Goal: Information Seeking & Learning: Find contact information

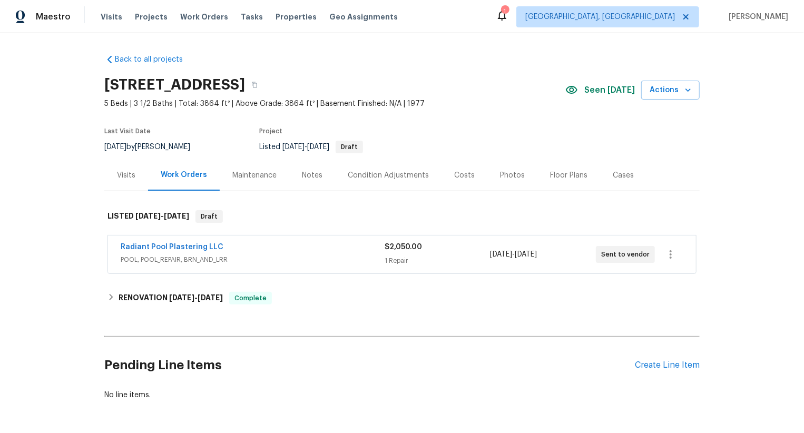
scroll to position [3, 0]
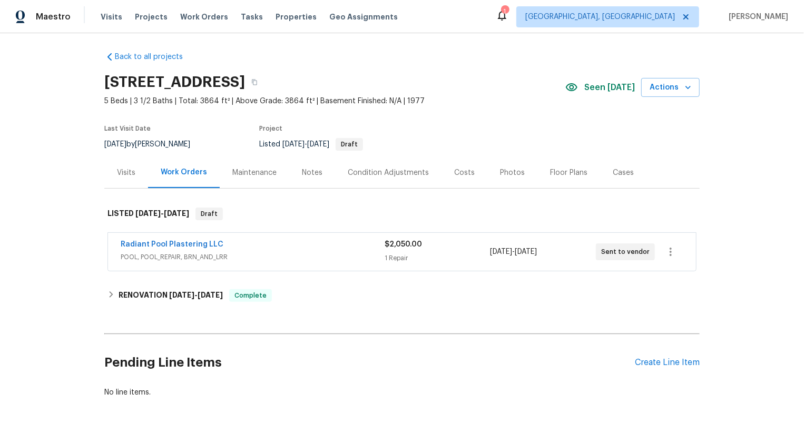
click at [116, 241] on div "Radiant Pool Plastering LLC POOL, POOL_REPAIR, BRN_AND_LRR $2,050.00 1 Repair 8…" at bounding box center [402, 252] width 588 height 38
copy link "Radiant Pool Plastering LLC"
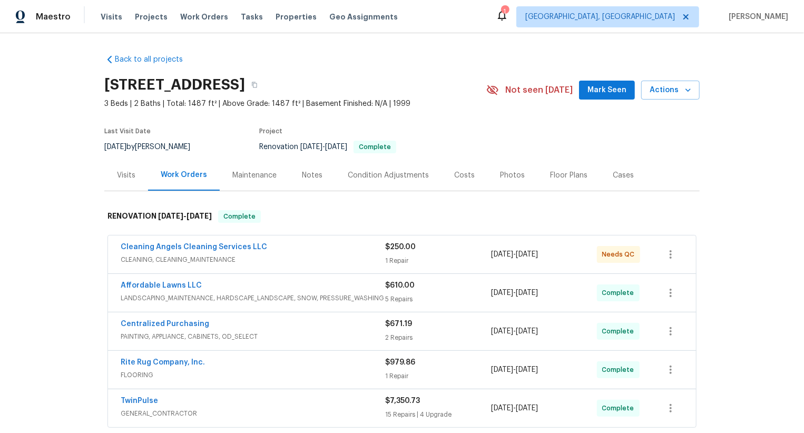
scroll to position [158, 0]
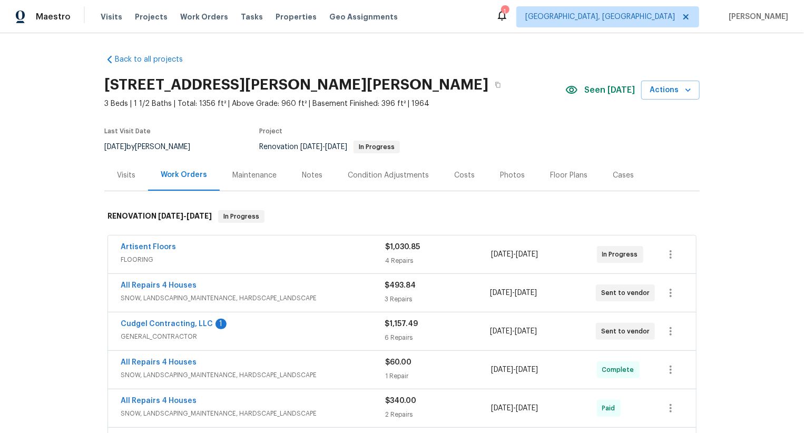
scroll to position [98, 0]
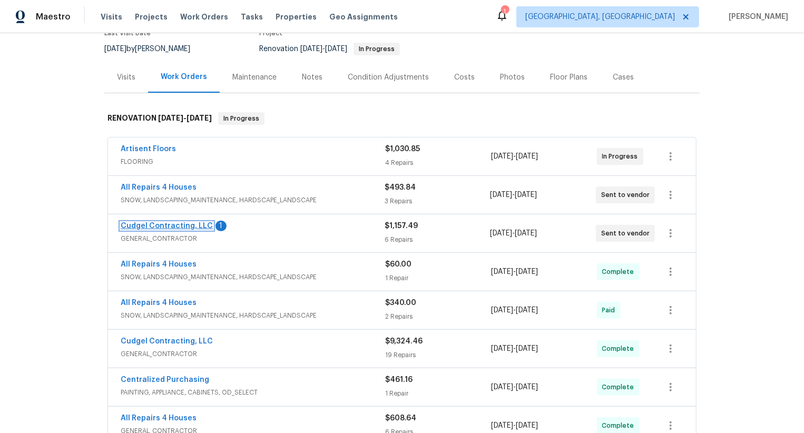
click at [188, 227] on link "Cudgel Contracting, LLC" at bounding box center [167, 225] width 92 height 7
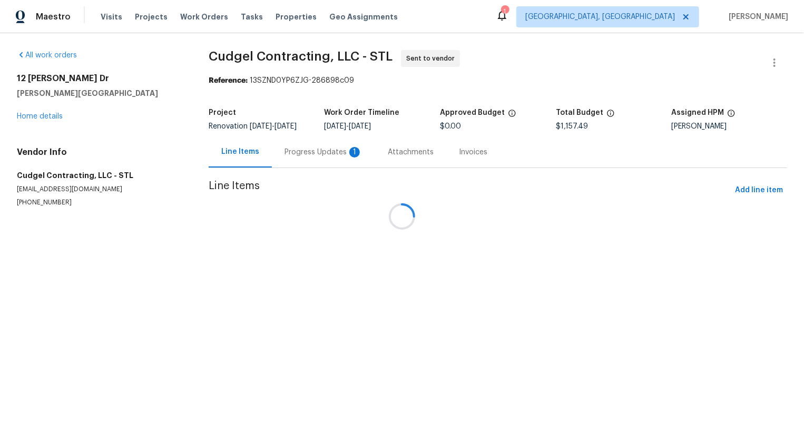
click at [307, 157] on div at bounding box center [402, 216] width 804 height 433
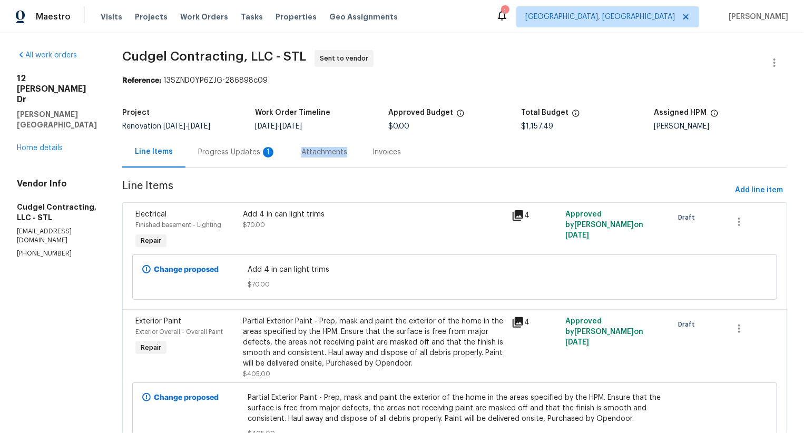
click at [307, 157] on div "Attachments" at bounding box center [324, 151] width 71 height 31
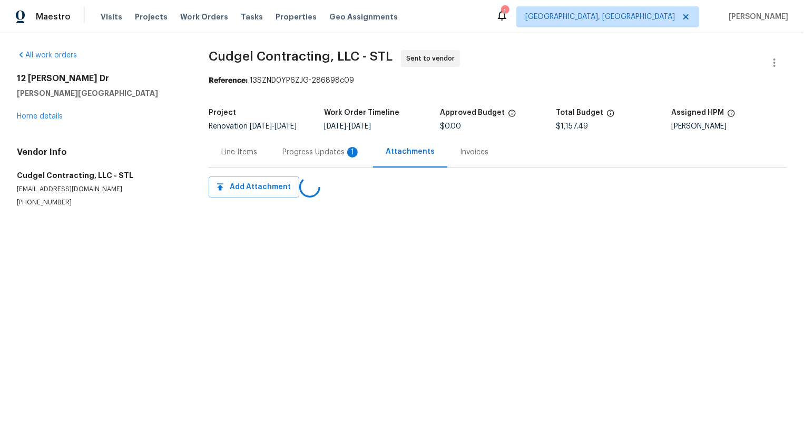
click at [294, 154] on div "Progress Updates 1" at bounding box center [321, 152] width 78 height 11
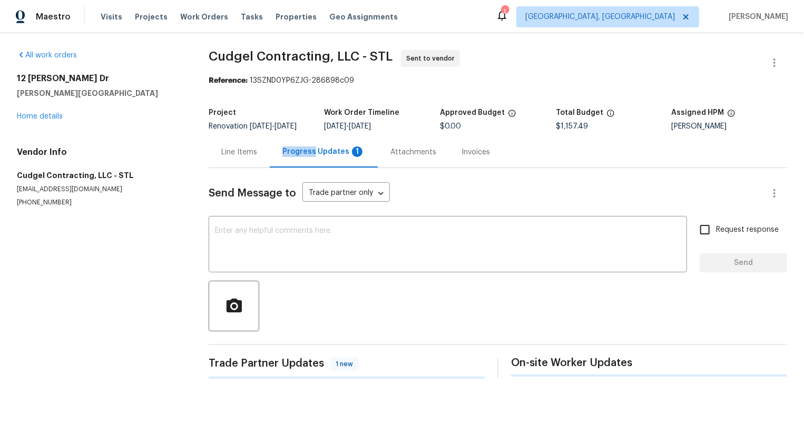
click at [294, 154] on div "Progress Updates 1" at bounding box center [323, 151] width 83 height 11
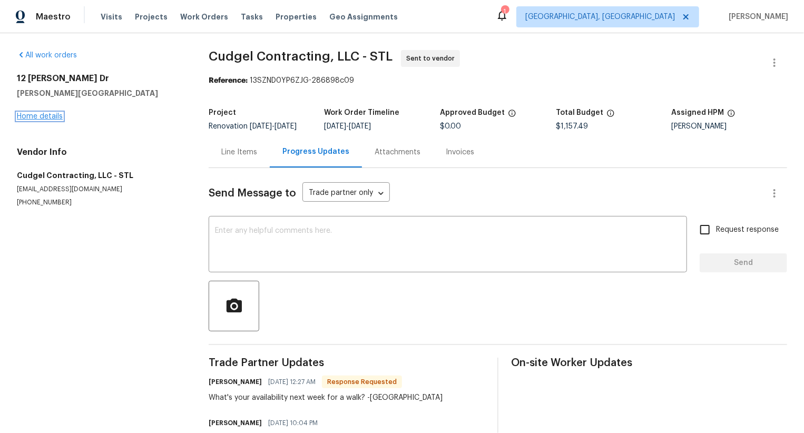
click at [60, 119] on link "Home details" at bounding box center [40, 116] width 46 height 7
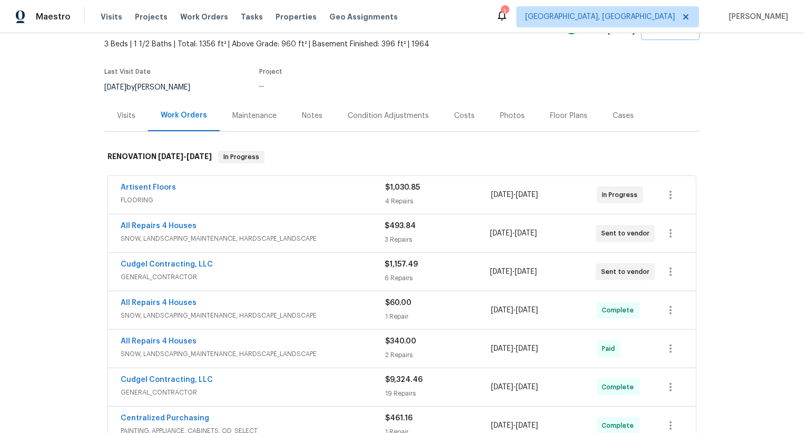
scroll to position [65, 0]
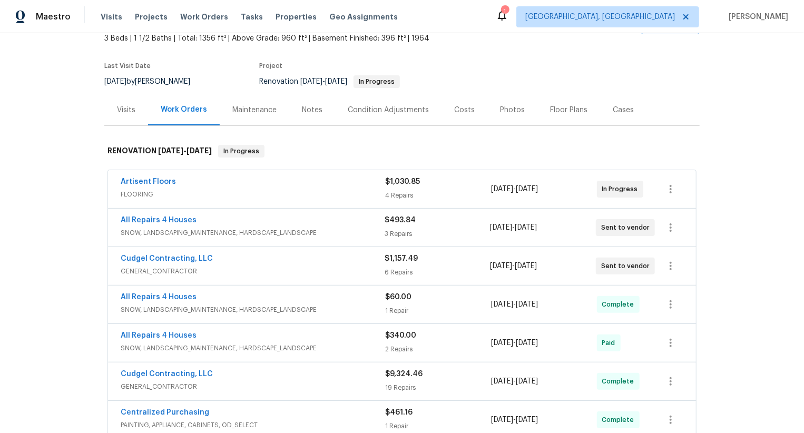
click at [311, 266] on span "GENERAL_CONTRACTOR" at bounding box center [253, 271] width 264 height 11
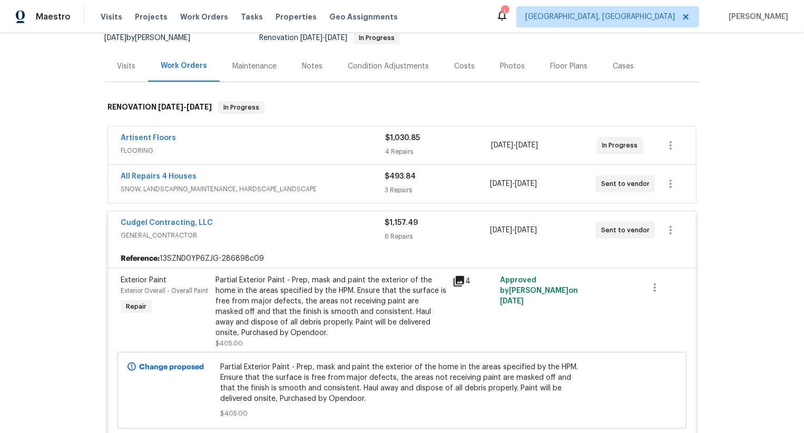
scroll to position [64, 0]
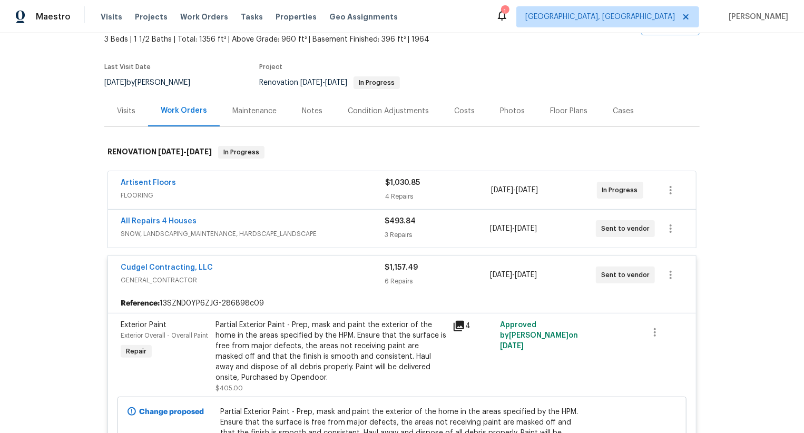
click at [117, 266] on div "Cudgel Contracting, LLC GENERAL_CONTRACTOR $1,157.49 6 Repairs 8/28/2025 - 9/5/…" at bounding box center [402, 275] width 588 height 38
copy link "Cudgel Contracting, LLC"
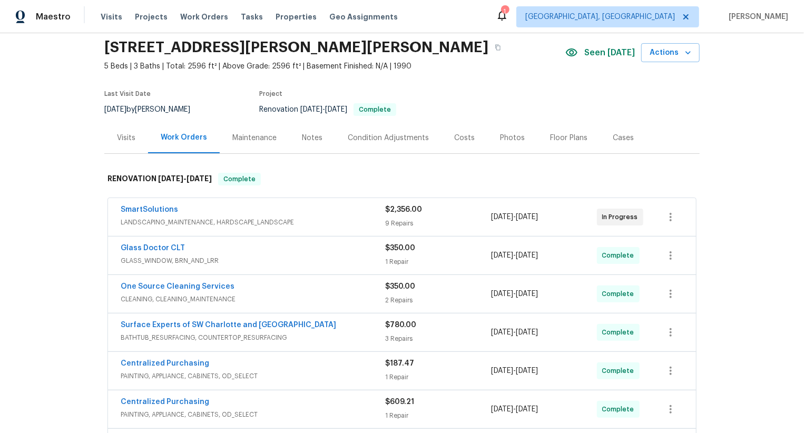
scroll to position [68, 0]
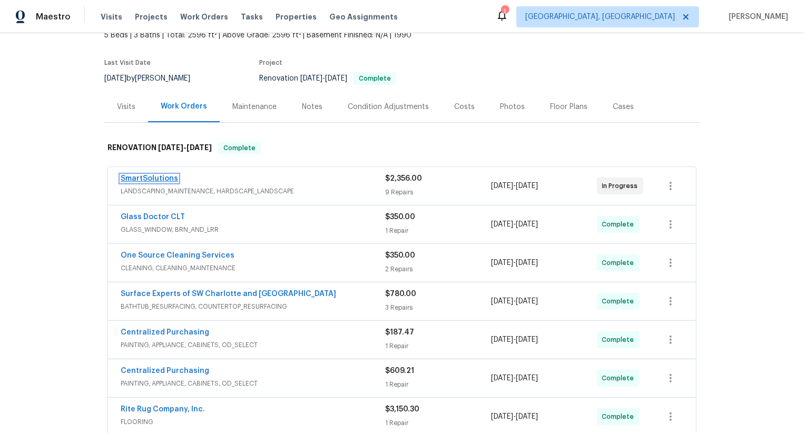
click at [162, 178] on link "SmartSolutions" at bounding box center [149, 178] width 57 height 7
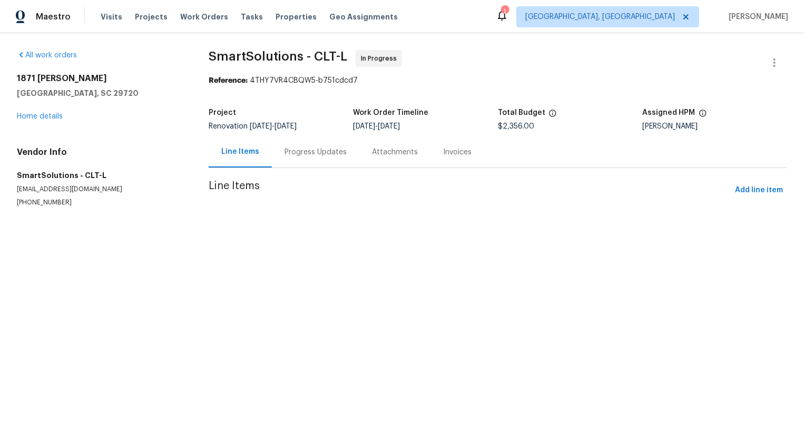
click at [311, 155] on div "Progress Updates" at bounding box center [315, 152] width 62 height 11
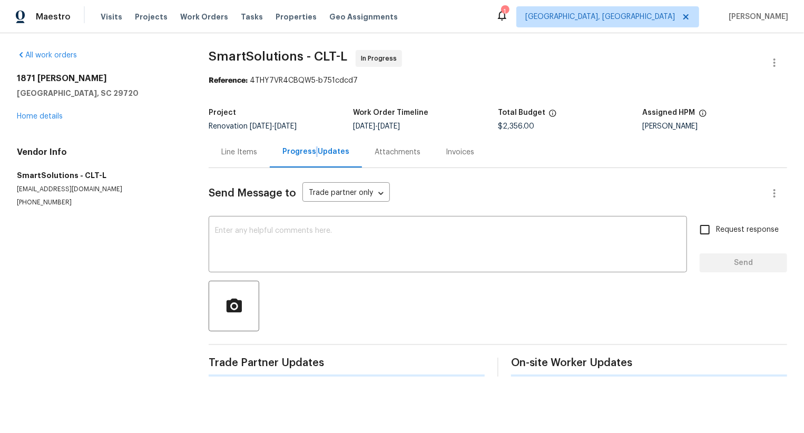
click at [311, 155] on div "Progress Updates" at bounding box center [315, 151] width 67 height 11
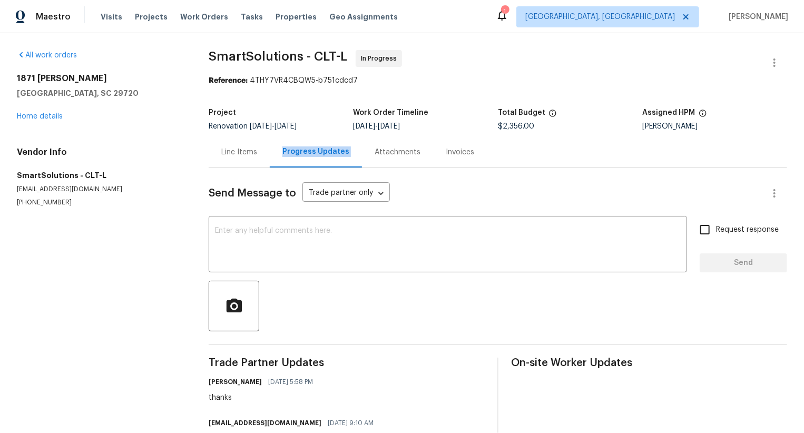
click at [311, 155] on div "Progress Updates" at bounding box center [315, 151] width 67 height 11
click at [46, 120] on link "Home details" at bounding box center [40, 116] width 46 height 7
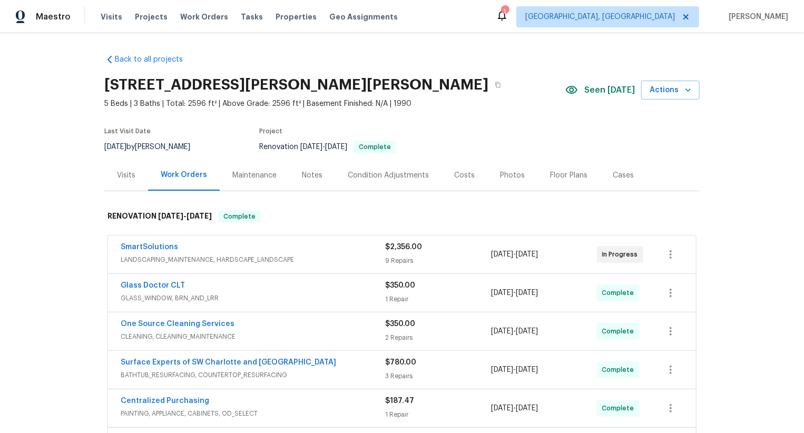
click at [336, 255] on span "LANDSCAPING_MAINTENANCE, HARDSCAPE_LANDSCAPE" at bounding box center [253, 259] width 264 height 11
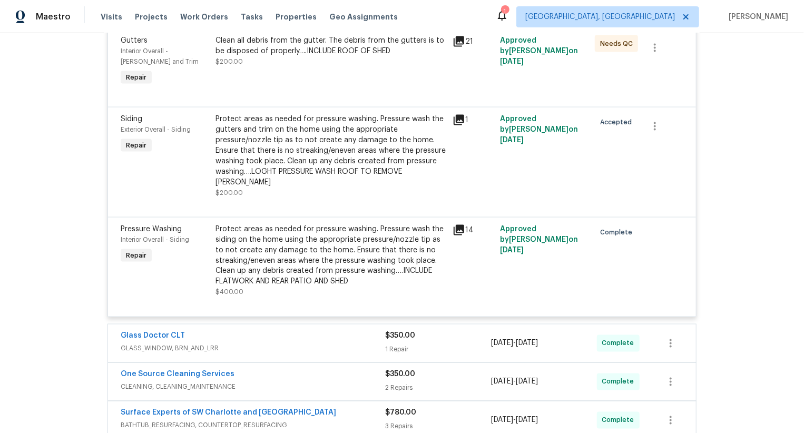
scroll to position [820, 0]
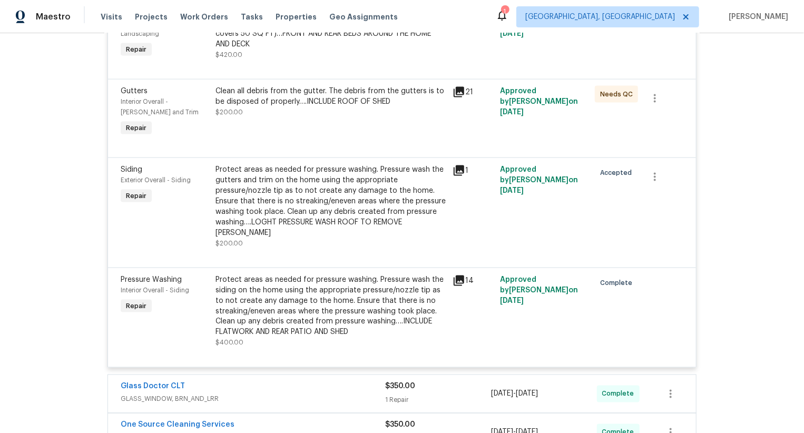
click at [320, 209] on div "Protect areas as needed for pressure washing. Pressure wash the gutters and tri…" at bounding box center [330, 201] width 231 height 74
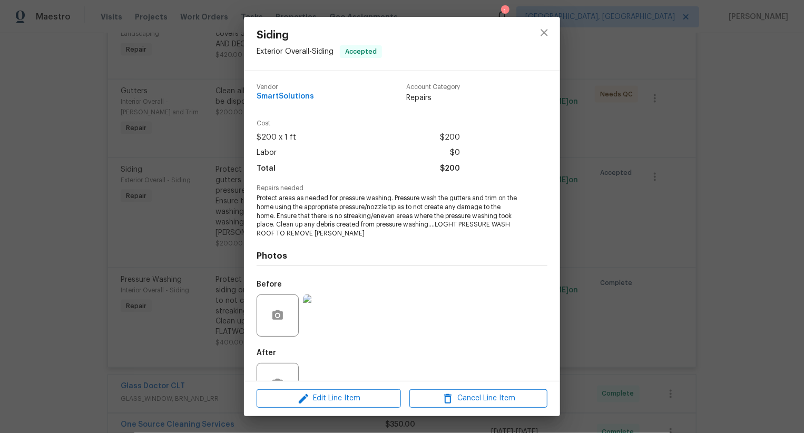
scroll to position [36, 0]
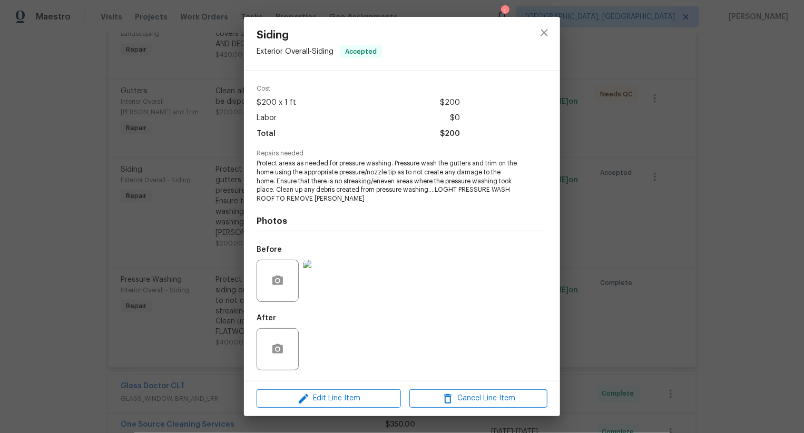
click at [156, 229] on div "Siding Exterior Overall - Siding Accepted Vendor SmartSolutions Account Categor…" at bounding box center [402, 216] width 804 height 433
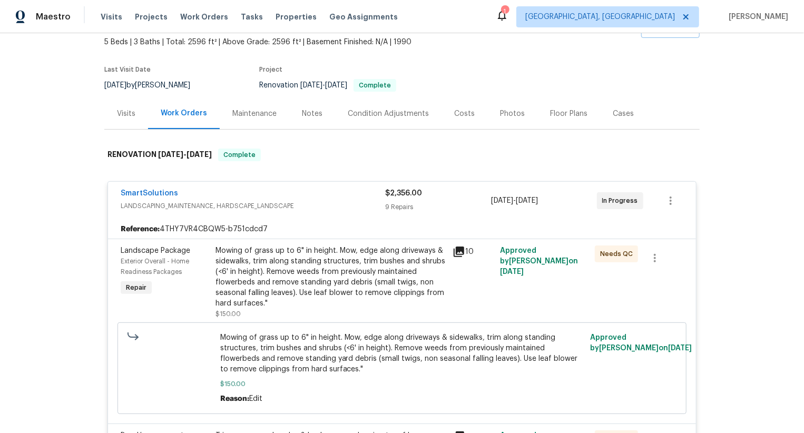
scroll to position [0, 0]
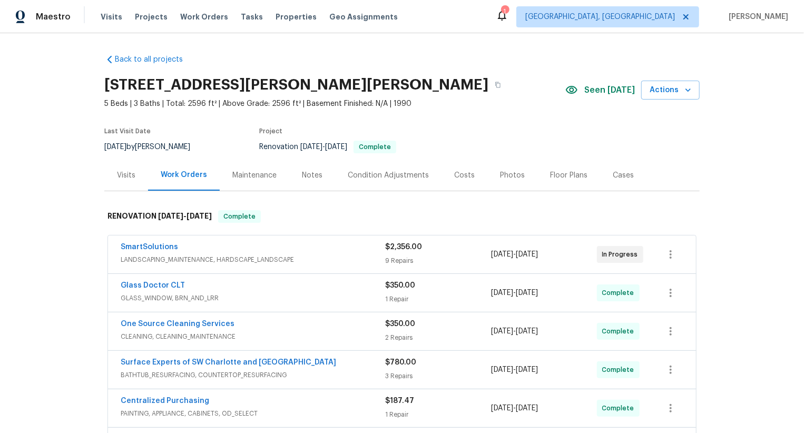
scroll to position [273, 0]
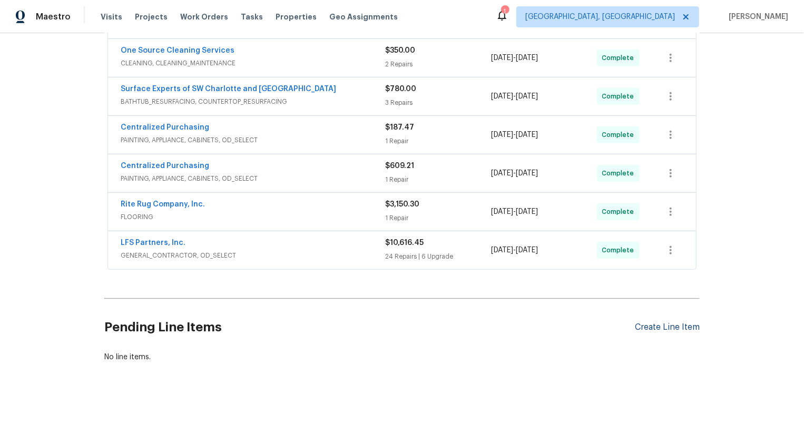
click at [675, 325] on div "Create Line Item" at bounding box center [667, 327] width 65 height 10
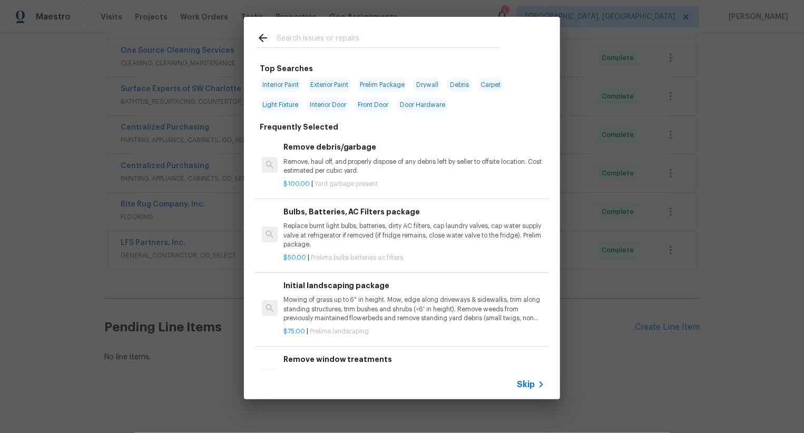
click at [526, 384] on span "Skip" at bounding box center [526, 384] width 18 height 11
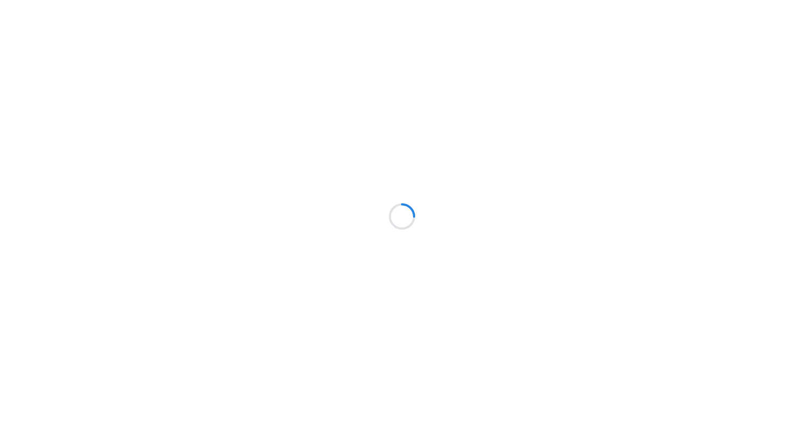
click at [534, 169] on div at bounding box center [402, 216] width 804 height 433
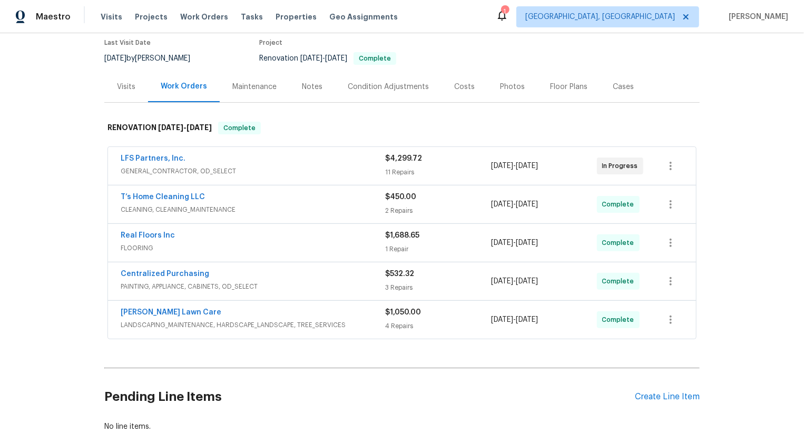
scroll to position [105, 0]
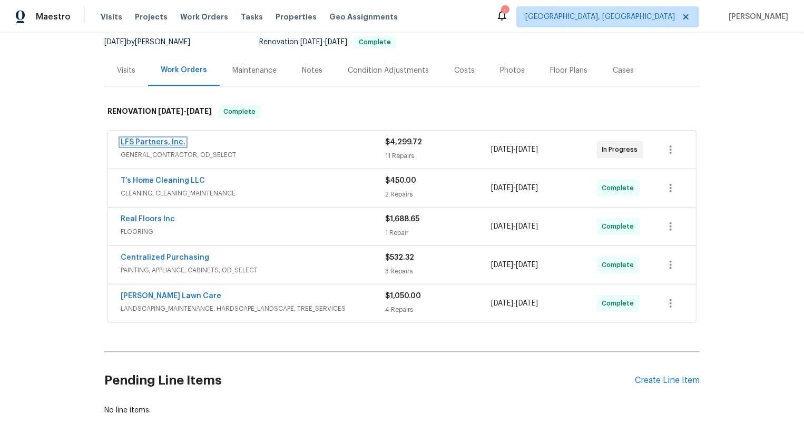
click at [173, 146] on link "LFS Partners, Inc." at bounding box center [153, 142] width 65 height 7
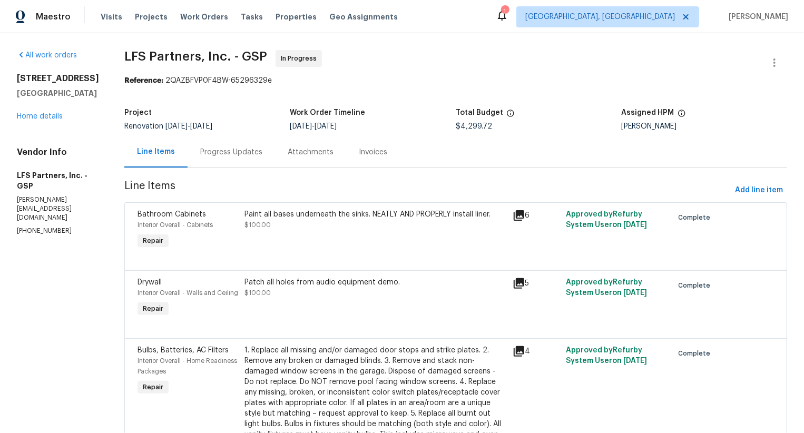
click at [316, 156] on div "Attachments" at bounding box center [311, 152] width 46 height 11
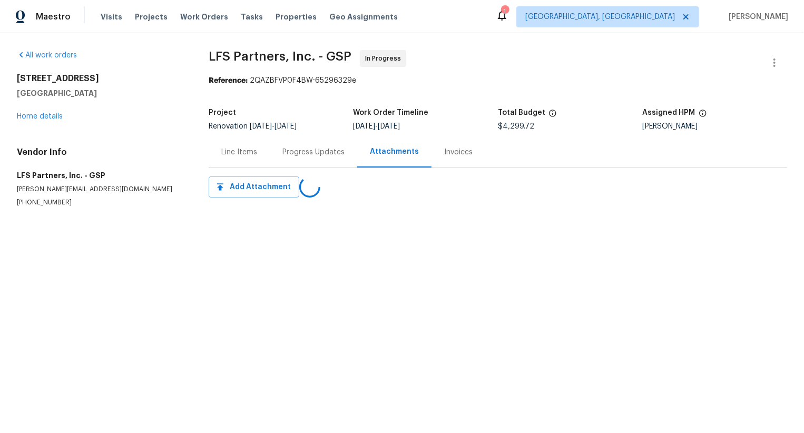
click at [303, 156] on div "Progress Updates" at bounding box center [313, 152] width 62 height 11
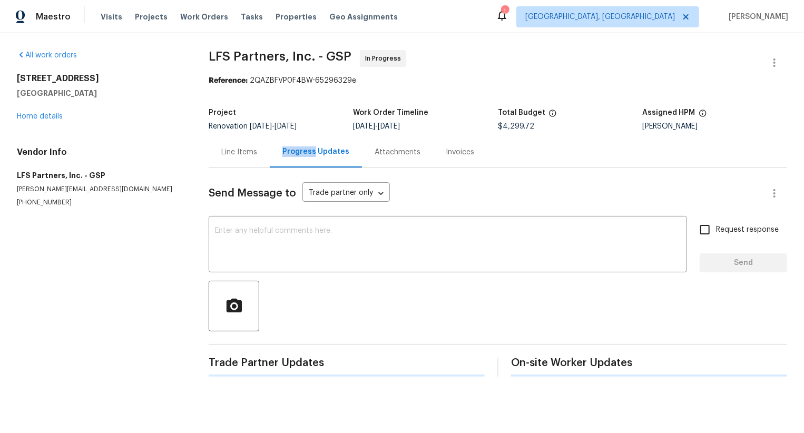
click at [303, 156] on div "Progress Updates" at bounding box center [315, 151] width 67 height 11
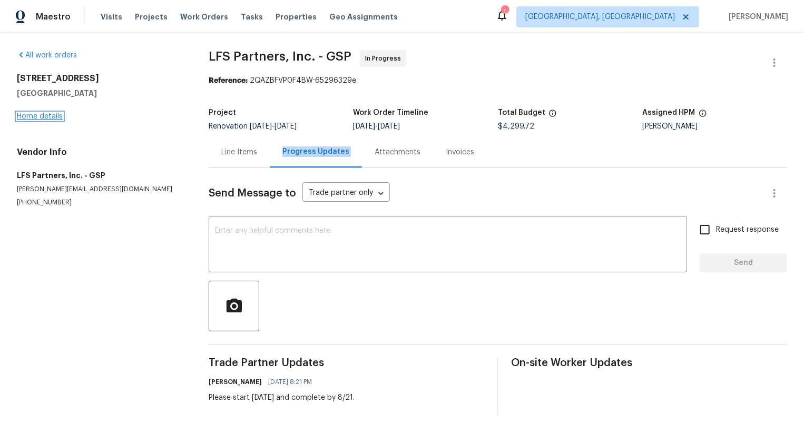
click at [50, 117] on link "Home details" at bounding box center [40, 116] width 46 height 7
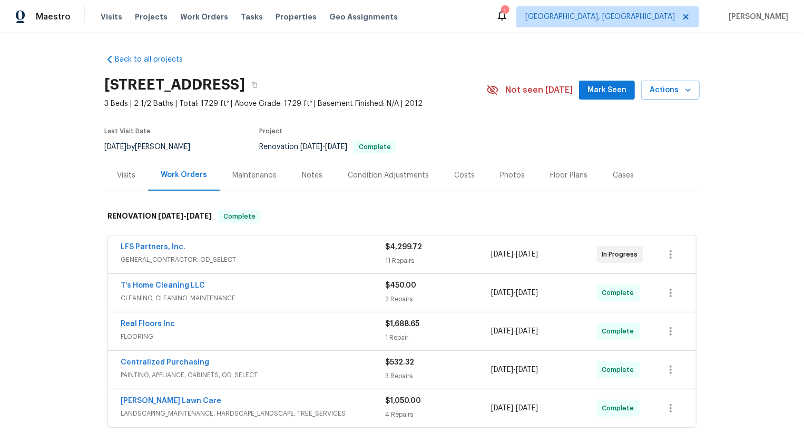
click at [114, 259] on div "LFS Partners, Inc. GENERAL_CONTRACTOR, OD_SELECT $4,299.72 11 Repairs 8/20/2025…" at bounding box center [402, 255] width 588 height 38
copy link "LFS Partners, Inc."
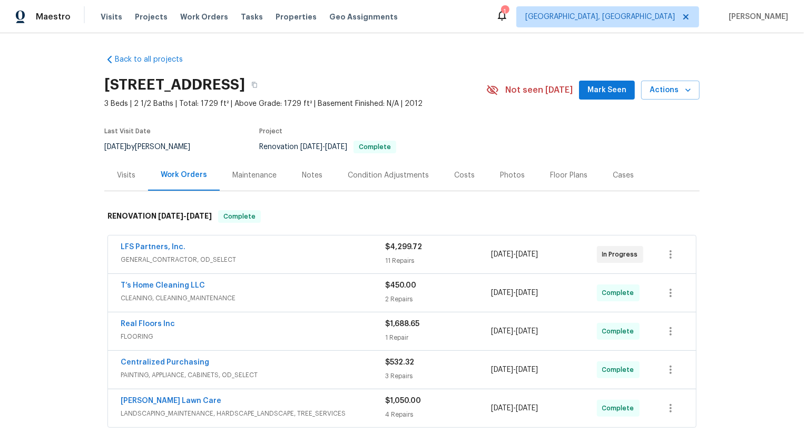
scroll to position [169, 0]
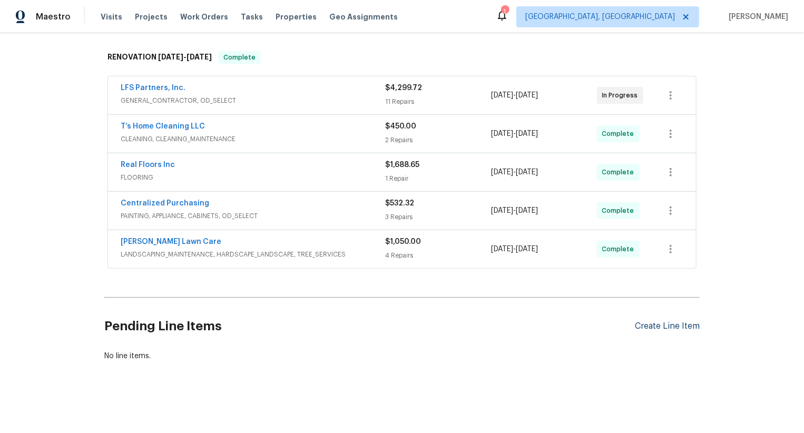
click at [679, 326] on div "Create Line Item" at bounding box center [667, 326] width 65 height 10
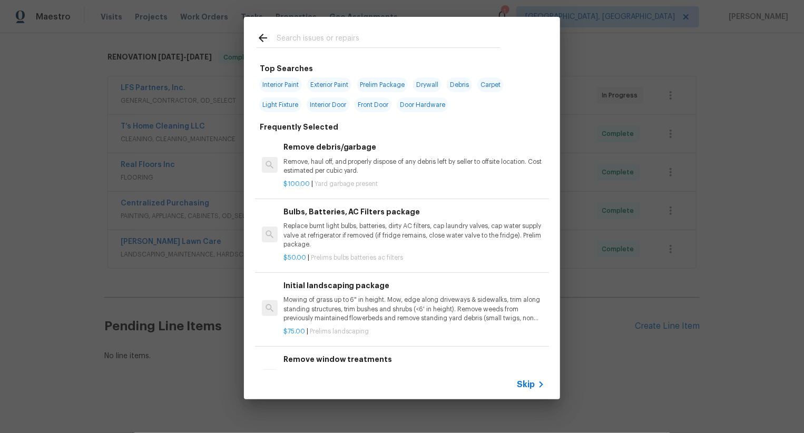
click at [530, 384] on span "Skip" at bounding box center [526, 384] width 18 height 11
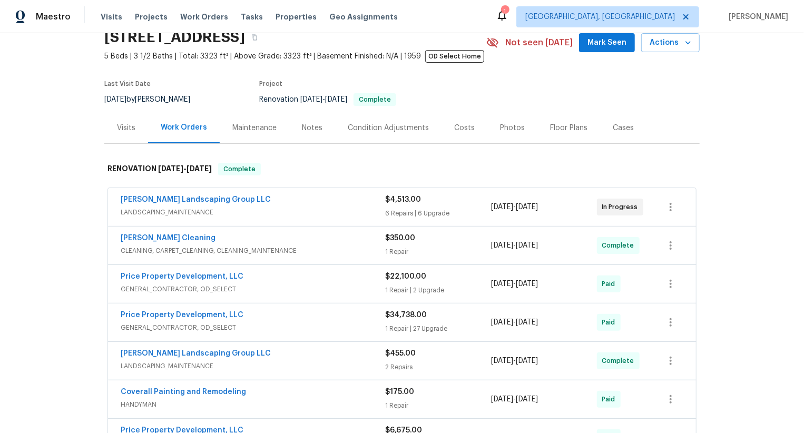
scroll to position [72, 0]
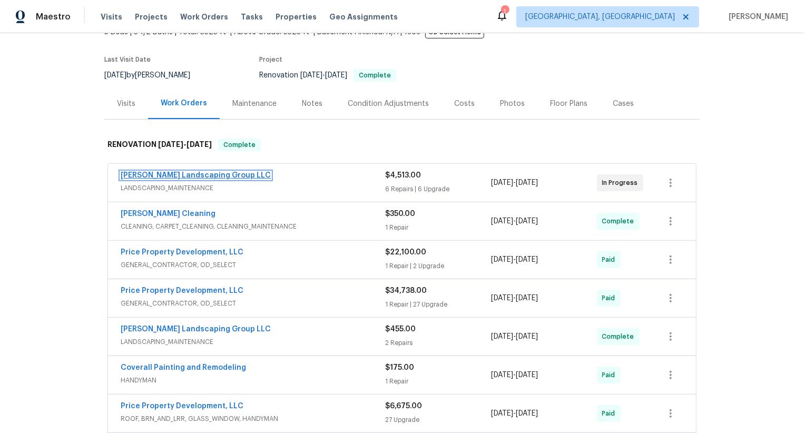
click at [228, 177] on link "[PERSON_NAME] Landscaping Group LLC" at bounding box center [196, 175] width 150 height 7
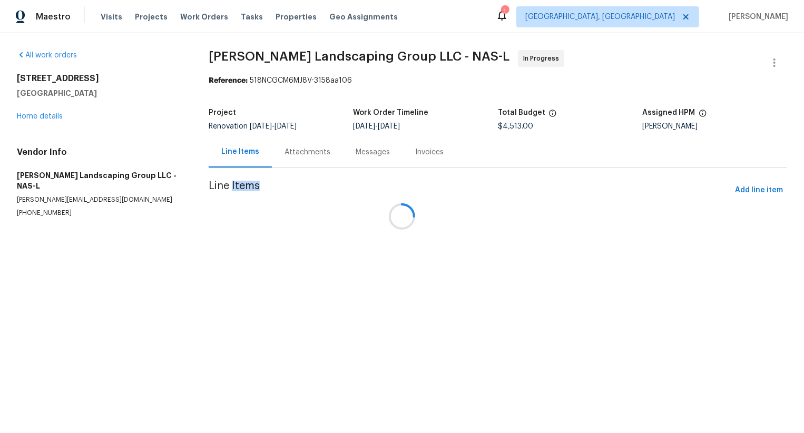
click at [302, 147] on div at bounding box center [402, 216] width 804 height 433
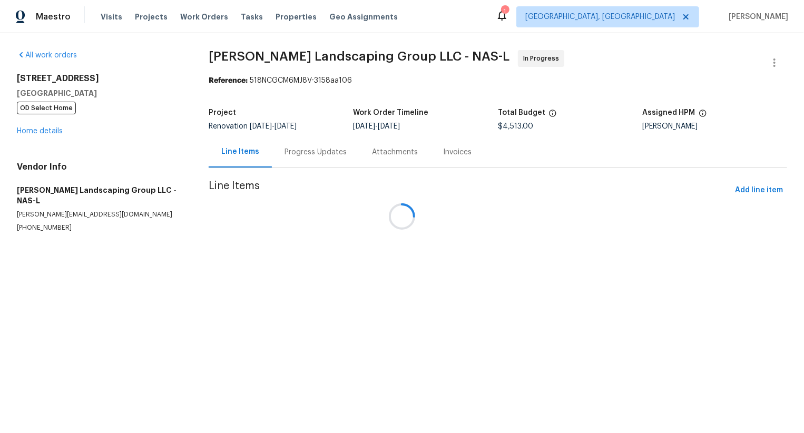
click at [302, 147] on div at bounding box center [402, 216] width 804 height 433
click at [303, 153] on div at bounding box center [402, 216] width 804 height 433
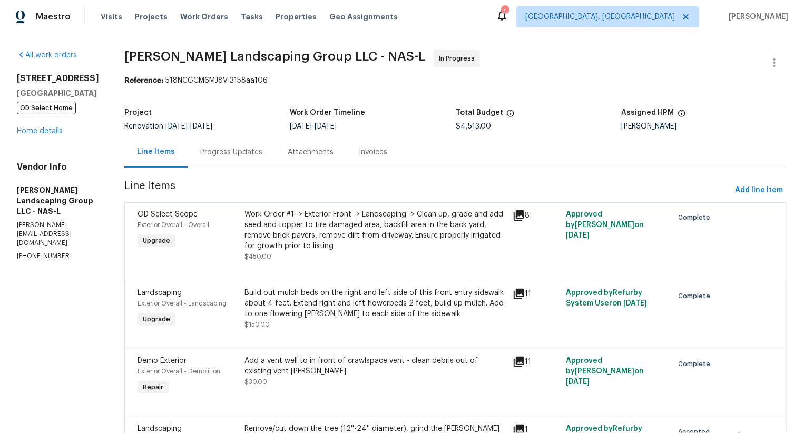
click at [303, 153] on div "Attachments" at bounding box center [310, 151] width 71 height 31
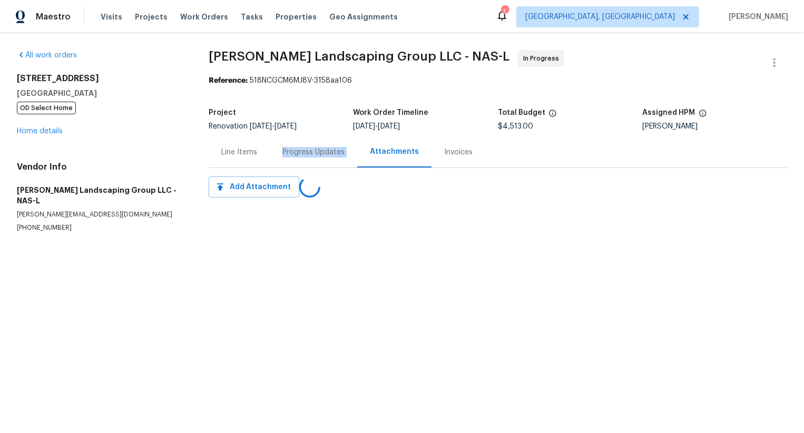
click at [303, 153] on div "Progress Updates" at bounding box center [313, 152] width 62 height 11
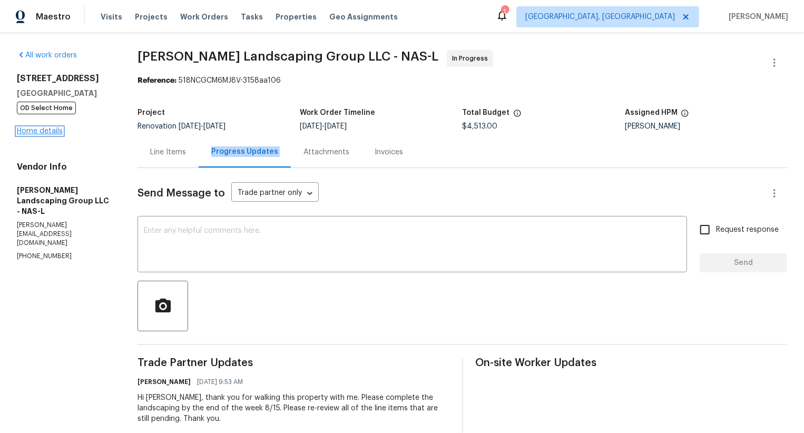
click at [44, 131] on link "Home details" at bounding box center [40, 130] width 46 height 7
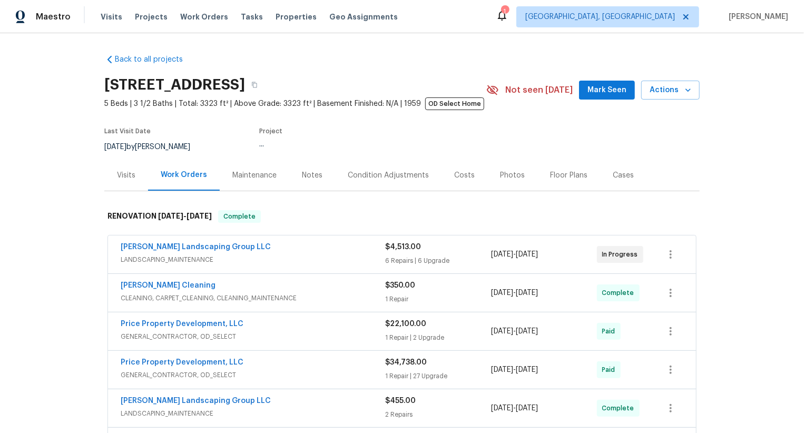
scroll to position [77, 0]
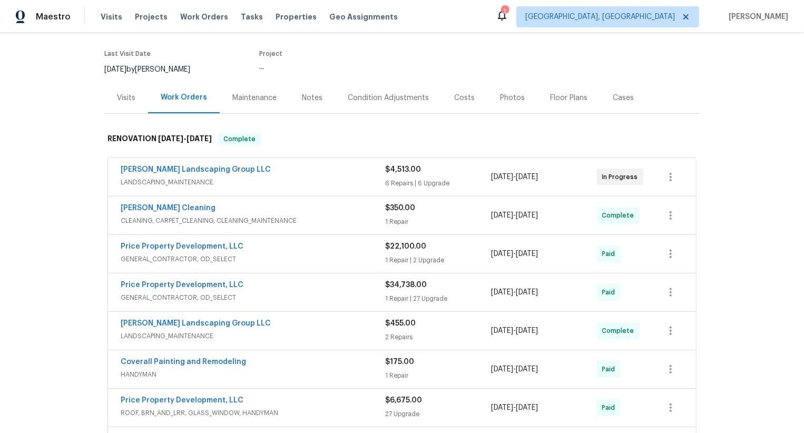
click at [337, 182] on span "LANDSCAPING_MAINTENANCE" at bounding box center [253, 182] width 264 height 11
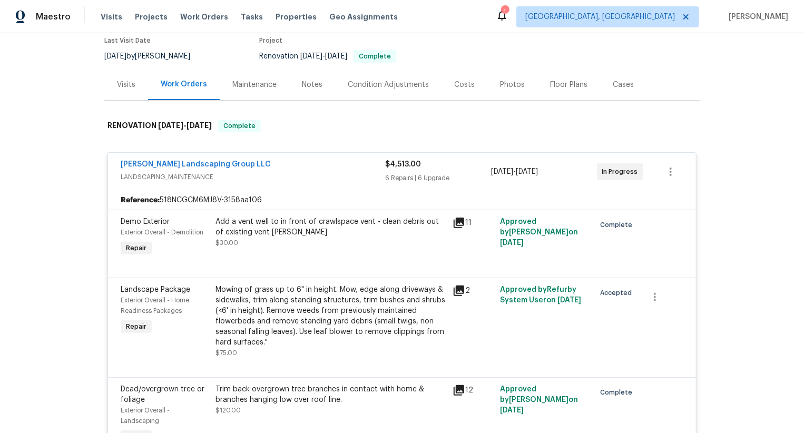
scroll to position [0, 0]
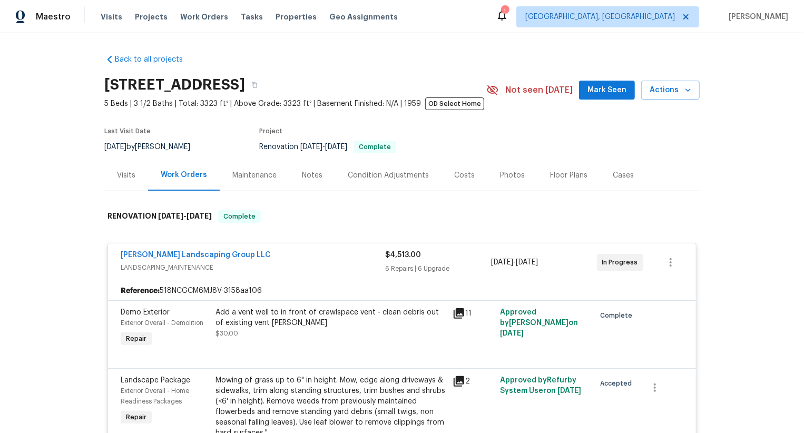
click at [119, 257] on div "Sandoval Landscaping Group LLC LANDSCAPING_MAINTENANCE $4,513.00 6 Repairs | 6 …" at bounding box center [402, 262] width 588 height 38
copy link "Sandoval Landscaping Group LLC"
click at [291, 257] on div "Sandoval Landscaping Group LLC" at bounding box center [253, 256] width 264 height 13
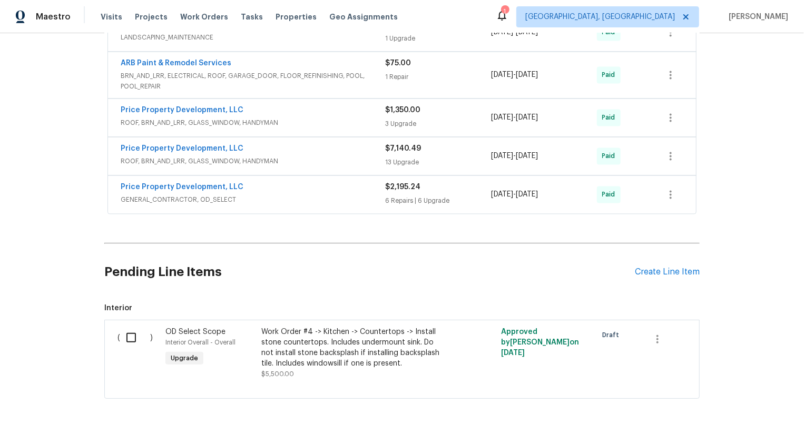
scroll to position [1157, 0]
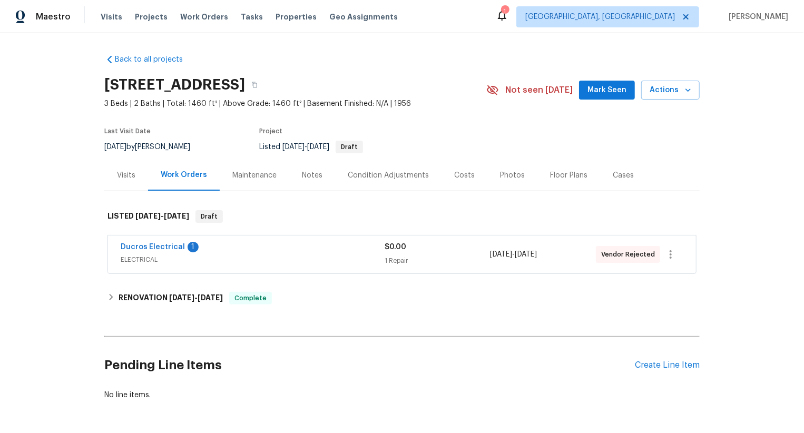
scroll to position [46, 0]
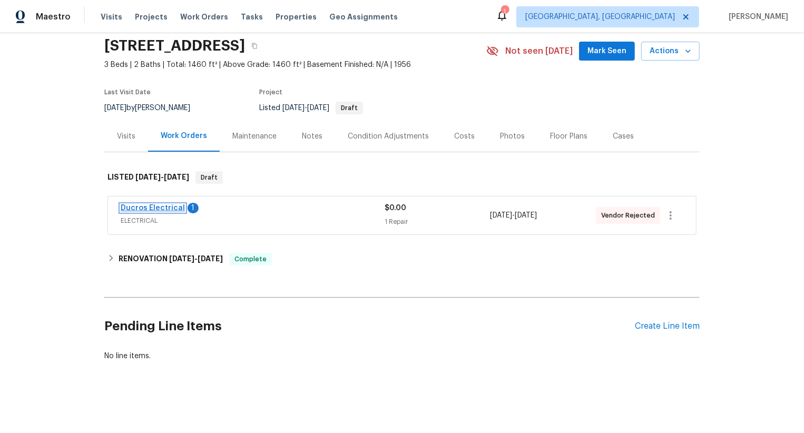
click at [164, 205] on link "Ducros Electrical" at bounding box center [153, 207] width 64 height 7
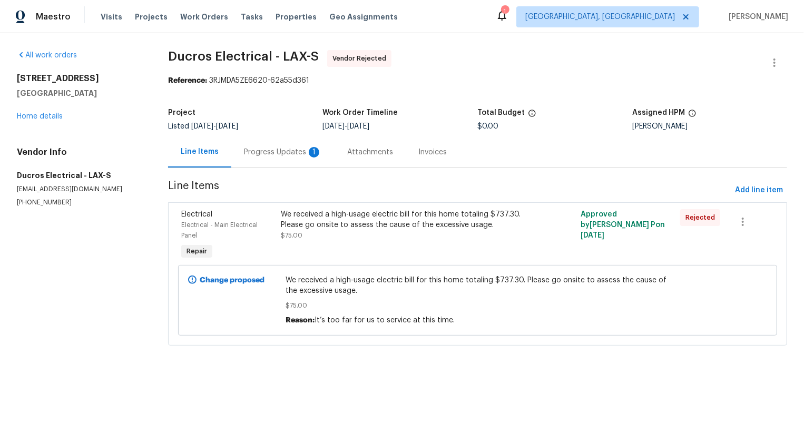
click at [284, 158] on div "Progress Updates 1" at bounding box center [283, 152] width 78 height 11
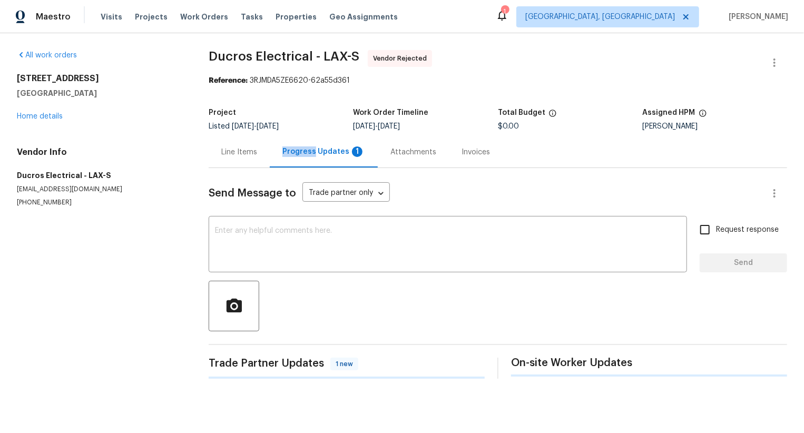
click at [284, 157] on div "Progress Updates 1" at bounding box center [323, 151] width 83 height 11
click at [284, 157] on div "Progress Updates" at bounding box center [315, 151] width 67 height 11
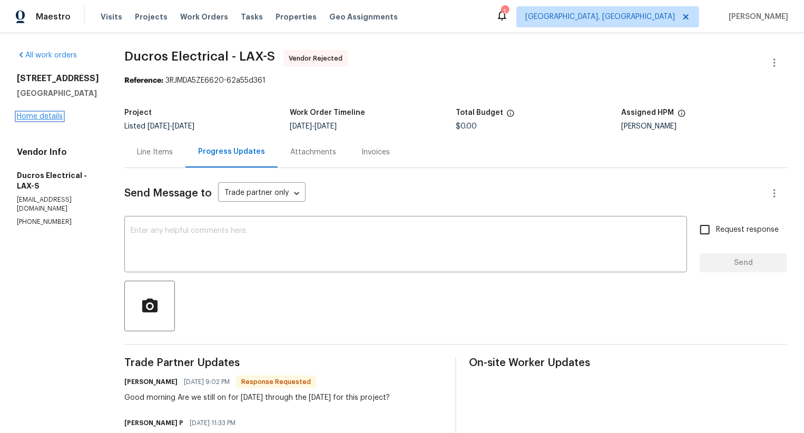
click at [54, 116] on link "Home details" at bounding box center [40, 116] width 46 height 7
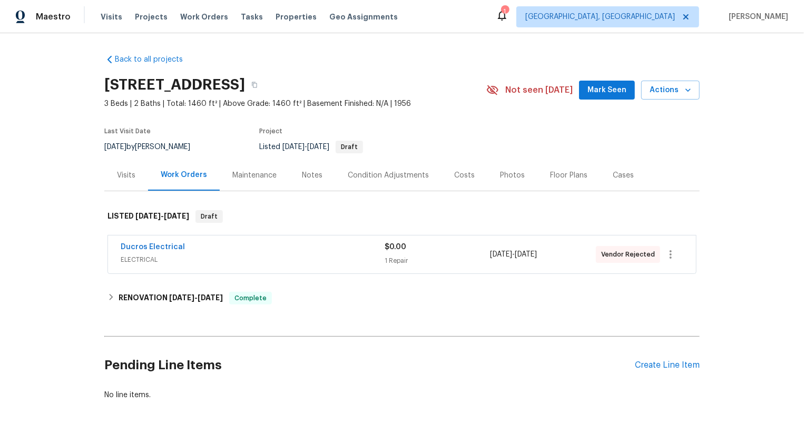
scroll to position [46, 0]
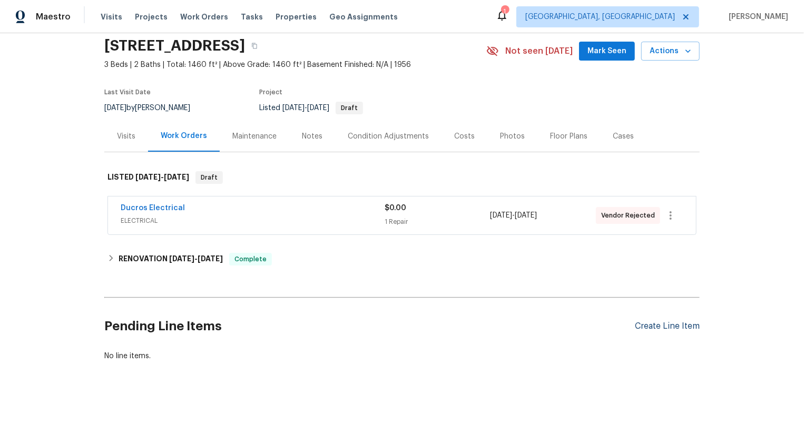
click at [666, 327] on div "Create Line Item" at bounding box center [667, 326] width 65 height 10
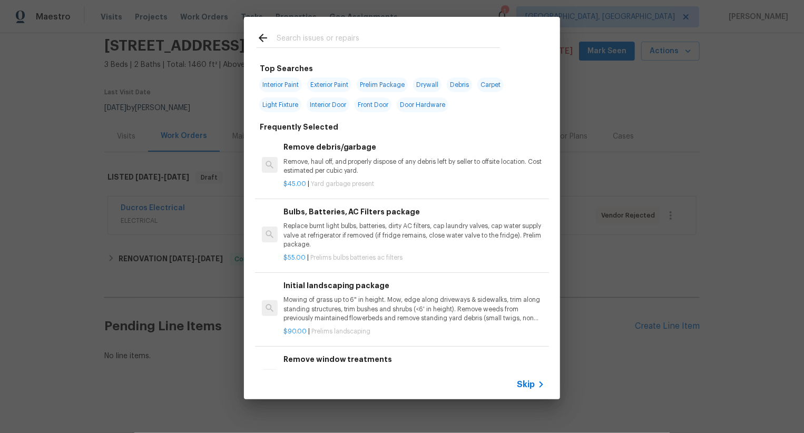
click at [524, 391] on div "Skip" at bounding box center [402, 385] width 316 height 30
click at [528, 386] on span "Skip" at bounding box center [526, 384] width 18 height 11
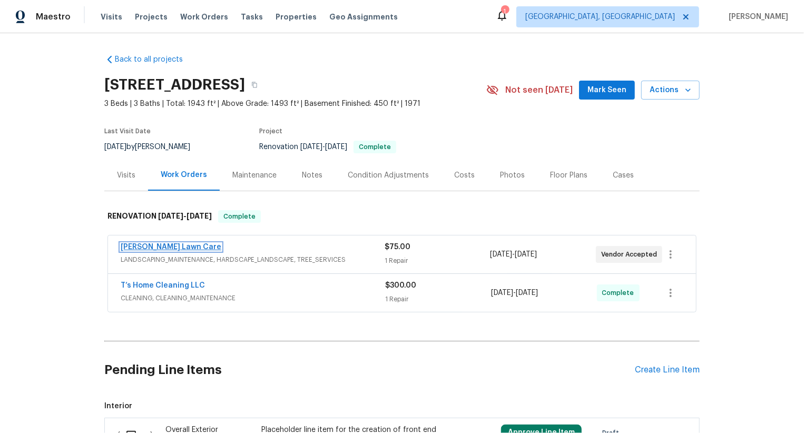
click at [180, 248] on link "Lemmon Lawn Care" at bounding box center [171, 246] width 101 height 7
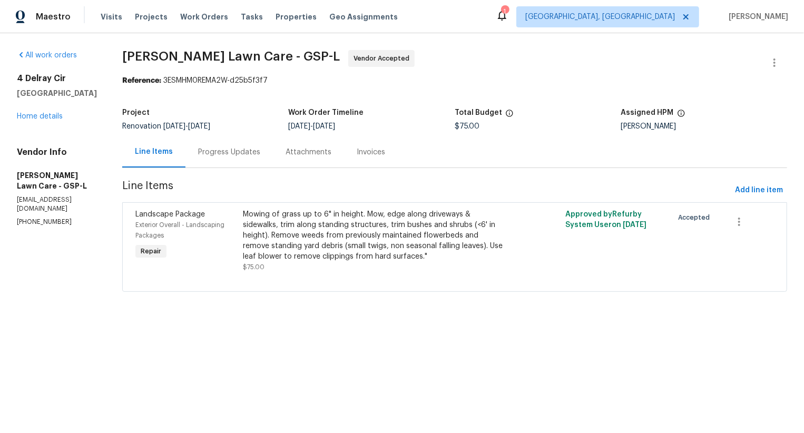
click at [244, 149] on div "Progress Updates" at bounding box center [229, 152] width 62 height 11
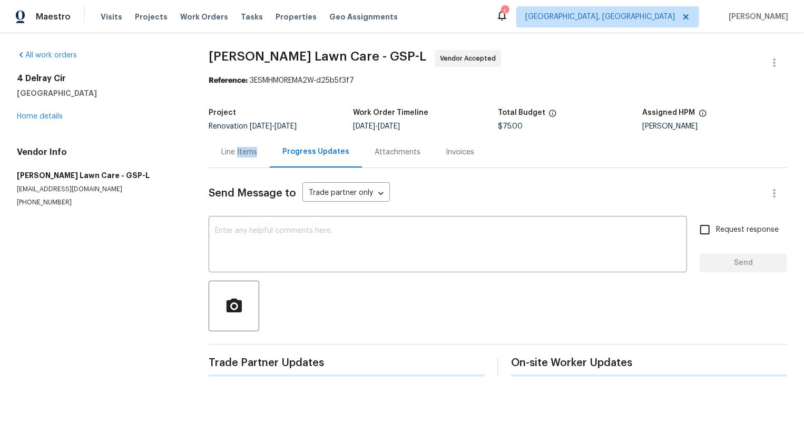
click at [244, 149] on div "Line Items" at bounding box center [239, 152] width 36 height 11
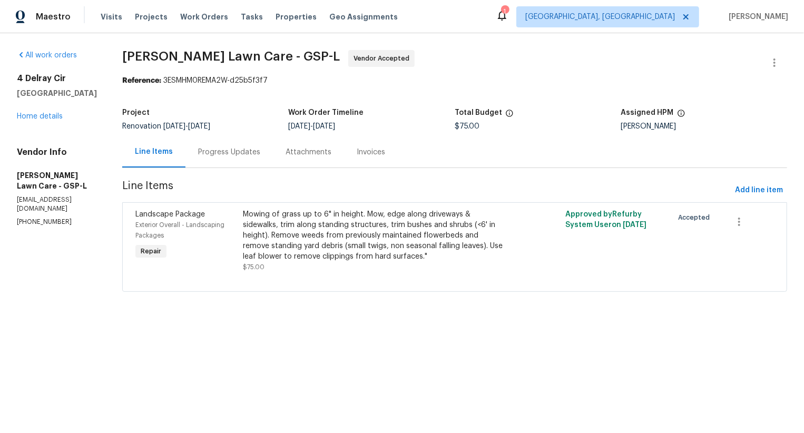
click at [243, 155] on div "Progress Updates" at bounding box center [229, 152] width 62 height 11
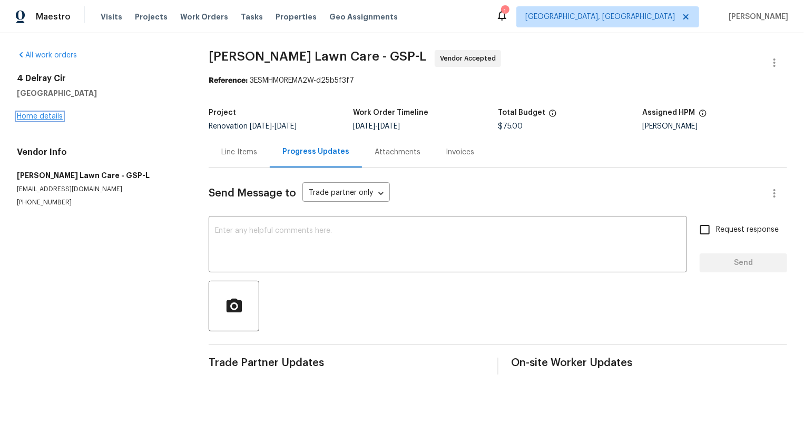
click at [55, 117] on link "Home details" at bounding box center [40, 116] width 46 height 7
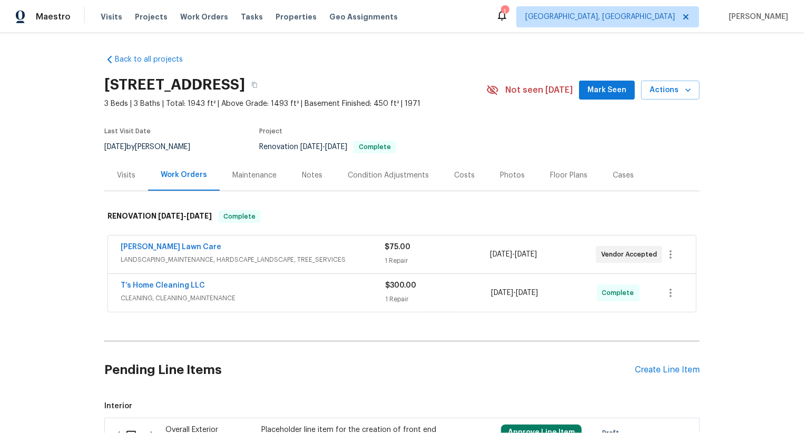
click at [112, 245] on div "Lemmon Lawn Care LANDSCAPING_MAINTENANCE, HARDSCAPE_LANDSCAPE, TREE_SERVICES $7…" at bounding box center [402, 255] width 588 height 38
copy link "Lemmon Lawn Care"
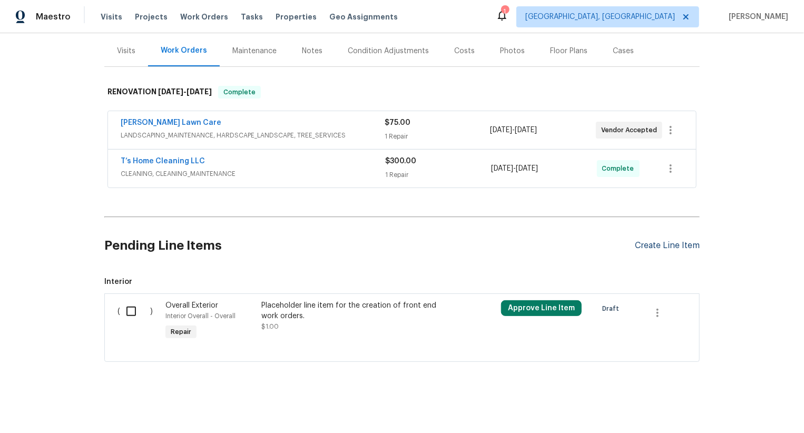
click at [682, 244] on div "Create Line Item" at bounding box center [667, 246] width 65 height 10
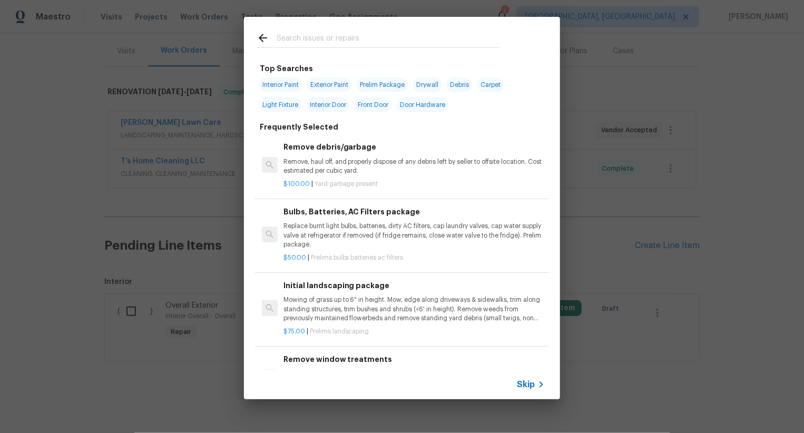
click at [527, 380] on span "Skip" at bounding box center [526, 384] width 18 height 11
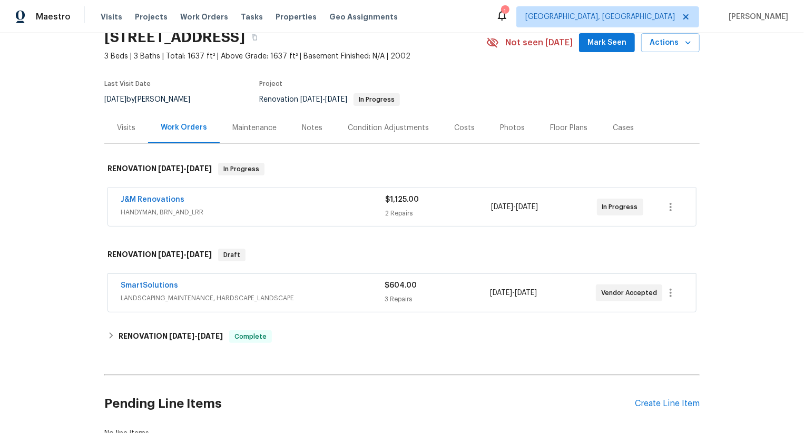
scroll to position [68, 0]
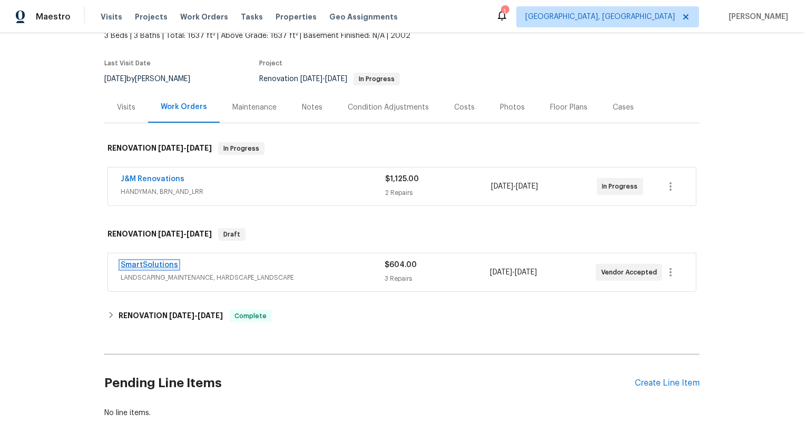
click at [166, 265] on link "SmartSolutions" at bounding box center [149, 264] width 57 height 7
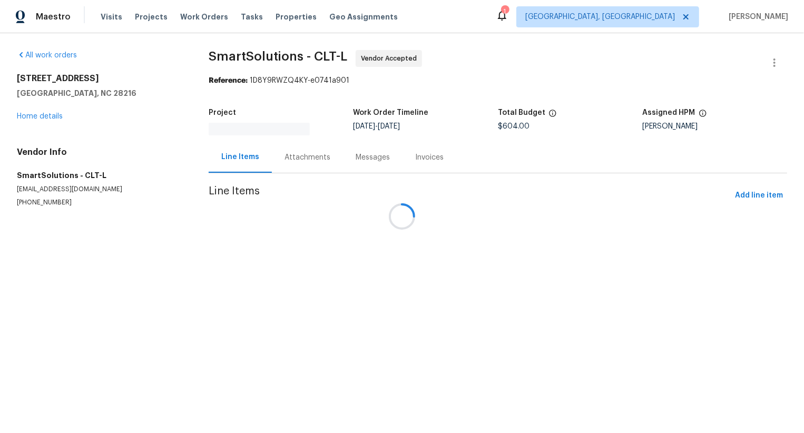
click at [295, 149] on div at bounding box center [402, 216] width 804 height 433
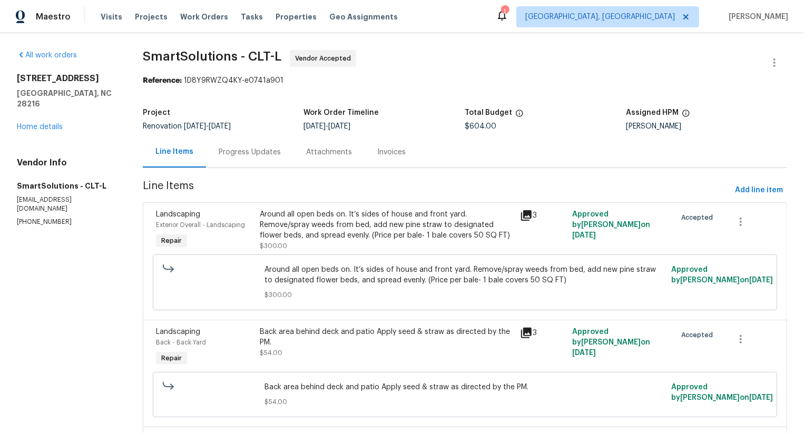
click at [299, 158] on div "Attachments" at bounding box center [328, 151] width 71 height 31
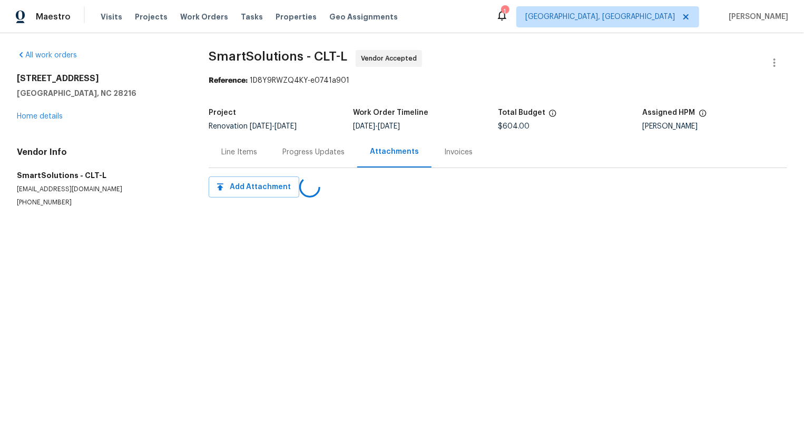
click at [277, 156] on div "Progress Updates" at bounding box center [313, 151] width 87 height 31
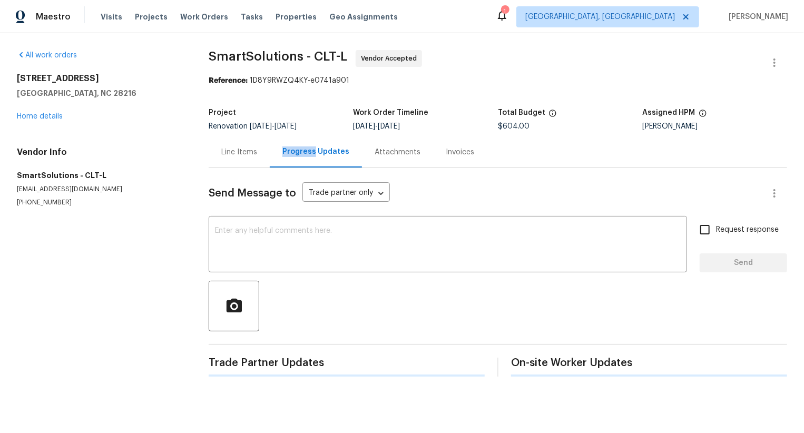
click at [277, 156] on div "Progress Updates" at bounding box center [316, 151] width 92 height 31
click at [51, 114] on link "Home details" at bounding box center [40, 116] width 46 height 7
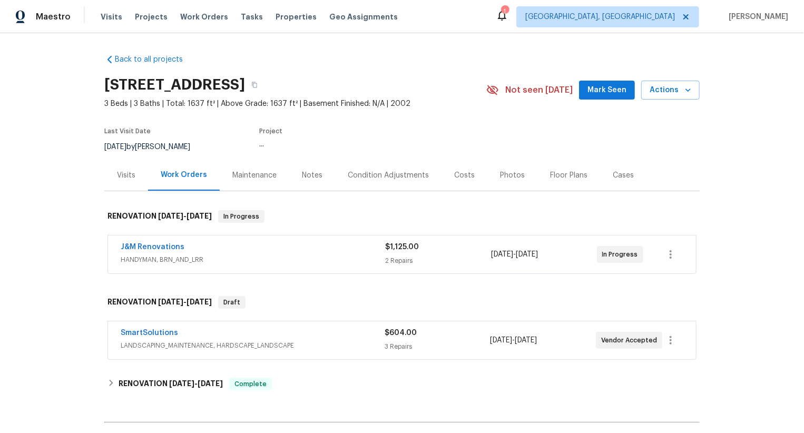
scroll to position [89, 0]
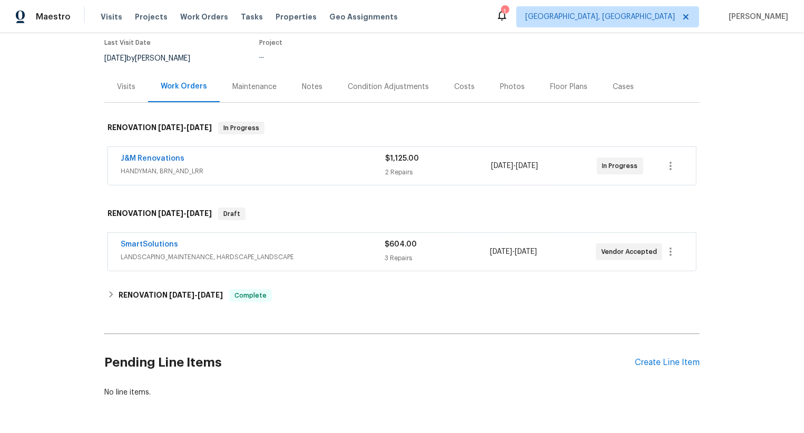
click at [291, 261] on span "LANDSCAPING_MAINTENANCE, HARDSCAPE_LANDSCAPE" at bounding box center [253, 257] width 264 height 11
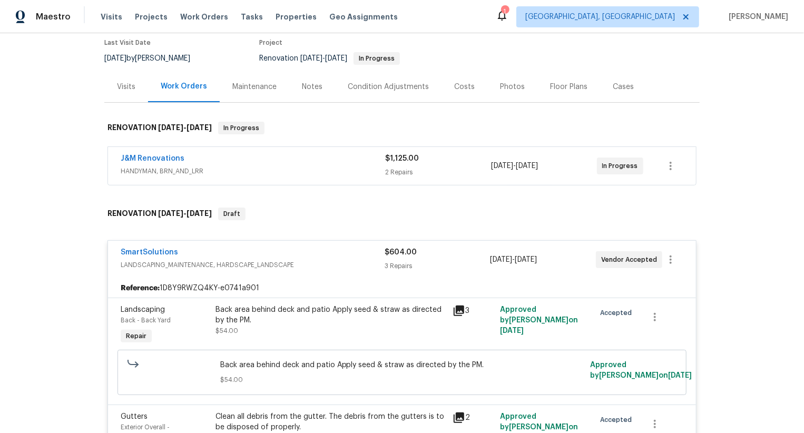
click at [113, 251] on div "SmartSolutions LANDSCAPING_MAINTENANCE, HARDSCAPE_LANDSCAPE $604.00 3 Repairs […" at bounding box center [402, 260] width 588 height 38
copy link "SmartSolutions"
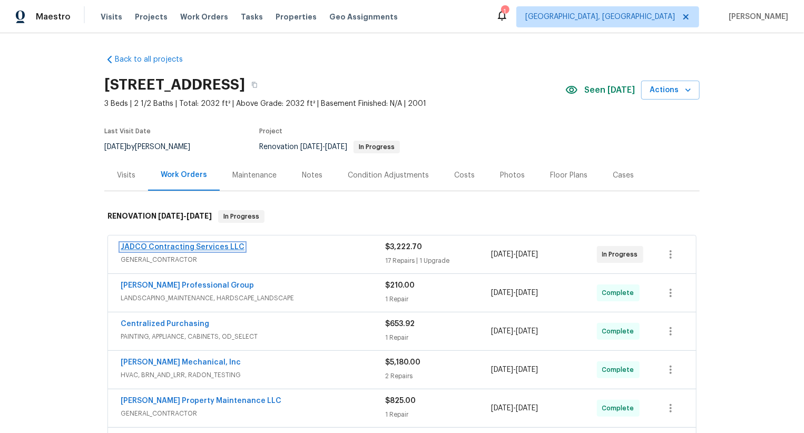
click at [210, 244] on link "JADCO Contracting Services LLC" at bounding box center [183, 246] width 124 height 7
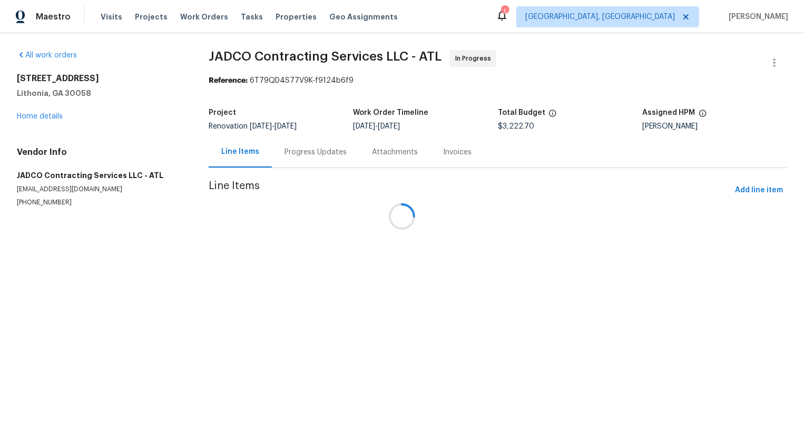
click at [294, 149] on section "JADCO Contracting Services LLC - ATL In Progress Reference: 6T79QD4S77V9K-f9124…" at bounding box center [498, 141] width 578 height 182
click at [294, 149] on div at bounding box center [402, 216] width 804 height 433
click at [297, 152] on div at bounding box center [402, 216] width 804 height 433
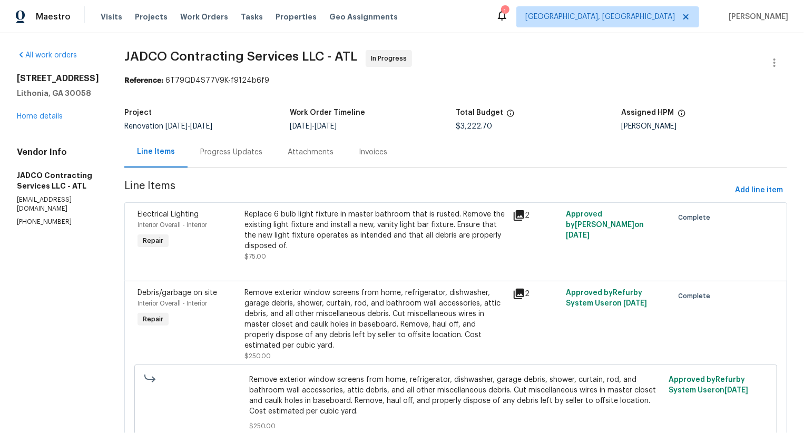
click at [275, 152] on div "Progress Updates" at bounding box center [231, 151] width 87 height 31
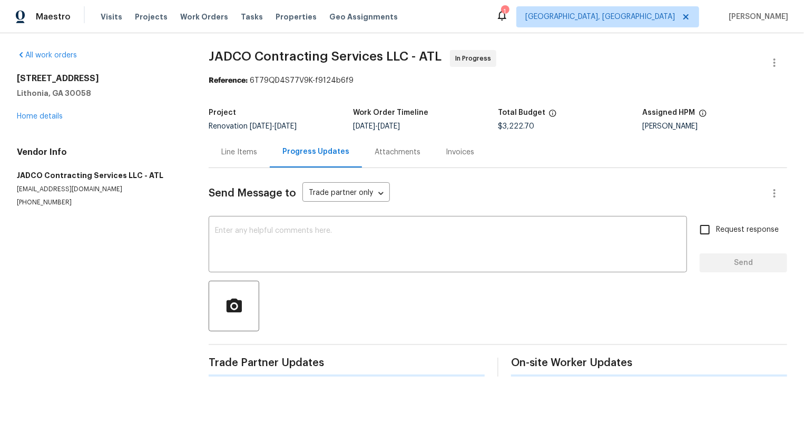
click at [293, 152] on div "Progress Updates" at bounding box center [315, 151] width 67 height 11
click at [47, 113] on link "Home details" at bounding box center [40, 116] width 46 height 7
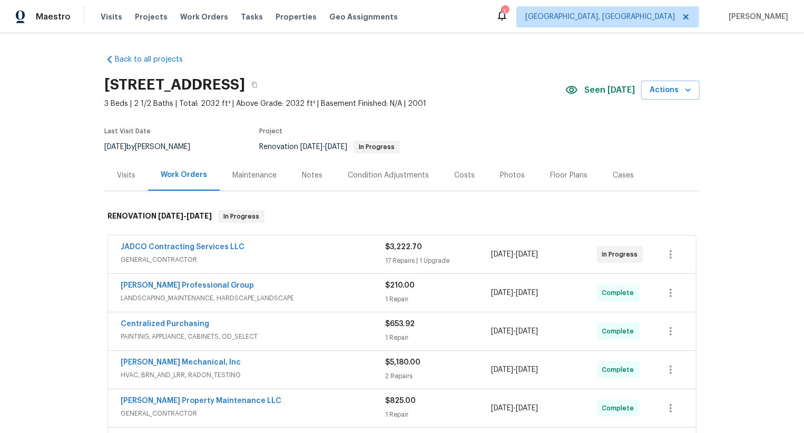
click at [119, 242] on div "JADCO Contracting Services LLC GENERAL_CONTRACTOR $3,222.70 17 Repairs | 1 Upgr…" at bounding box center [402, 255] width 588 height 38
copy link "JADCO Contracting Services LLC"
